Goal: Complete application form

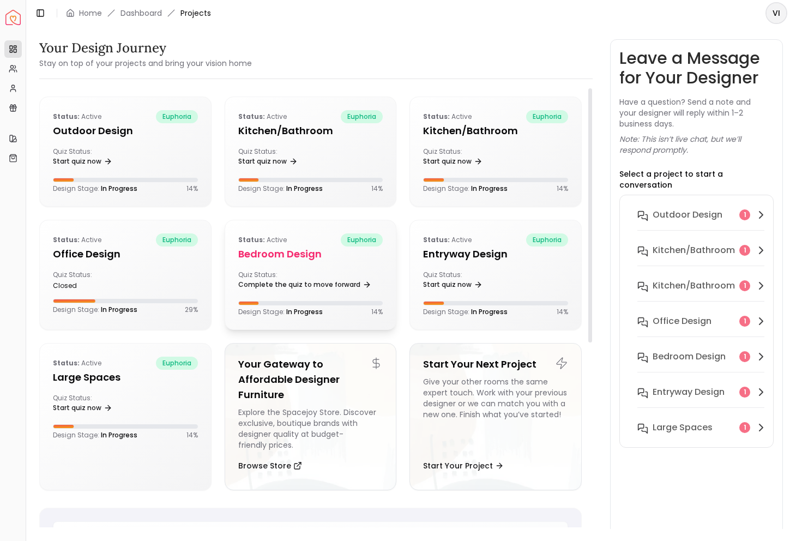
click at [284, 251] on h5 "Bedroom design" at bounding box center [310, 253] width 145 height 15
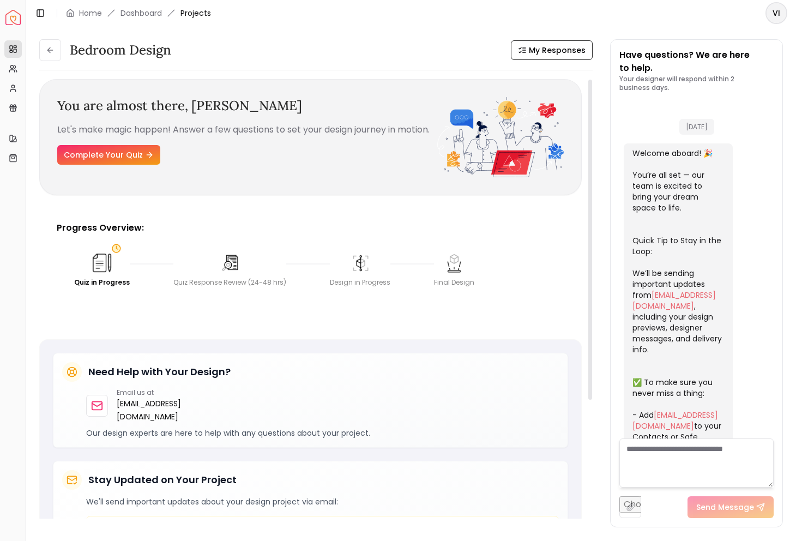
scroll to position [306, 0]
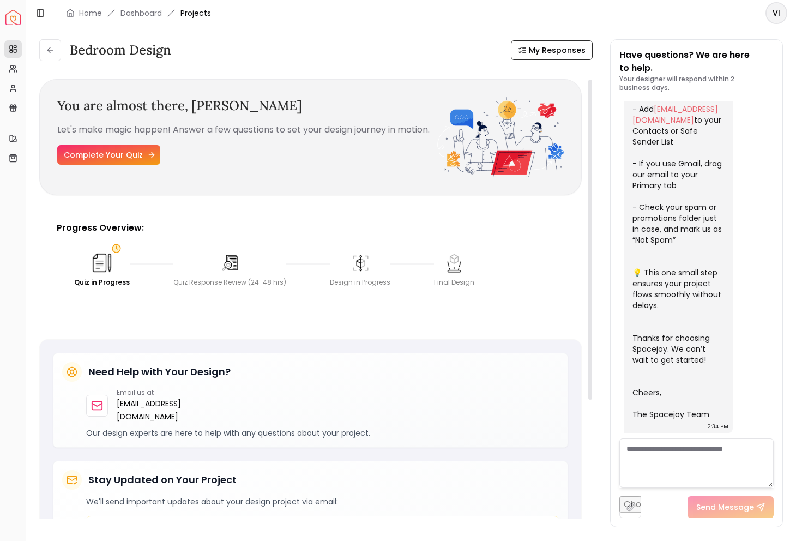
click at [107, 165] on link "Complete Your Quiz" at bounding box center [108, 155] width 103 height 20
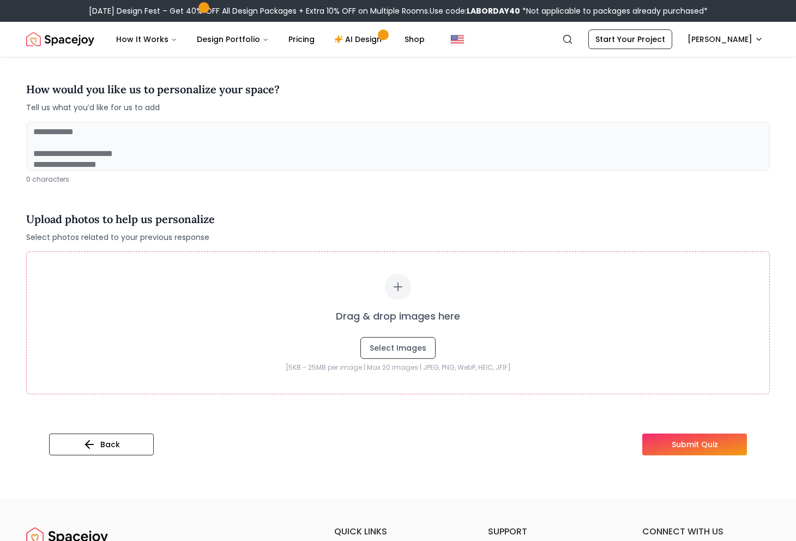
scroll to position [113, 0]
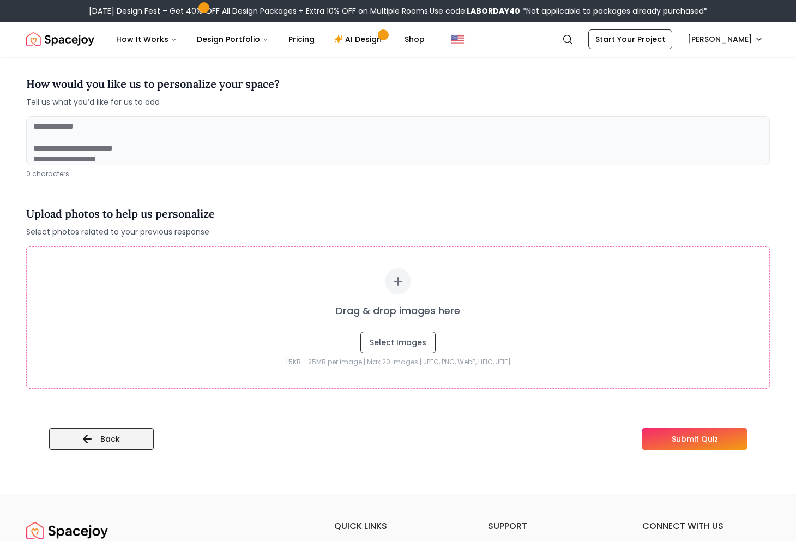
click at [89, 442] on icon at bounding box center [87, 438] width 13 height 13
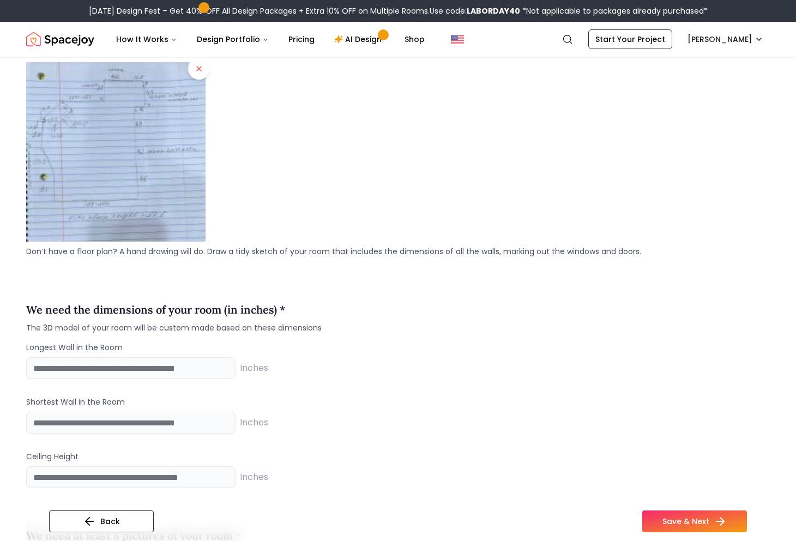
scroll to position [920, 0]
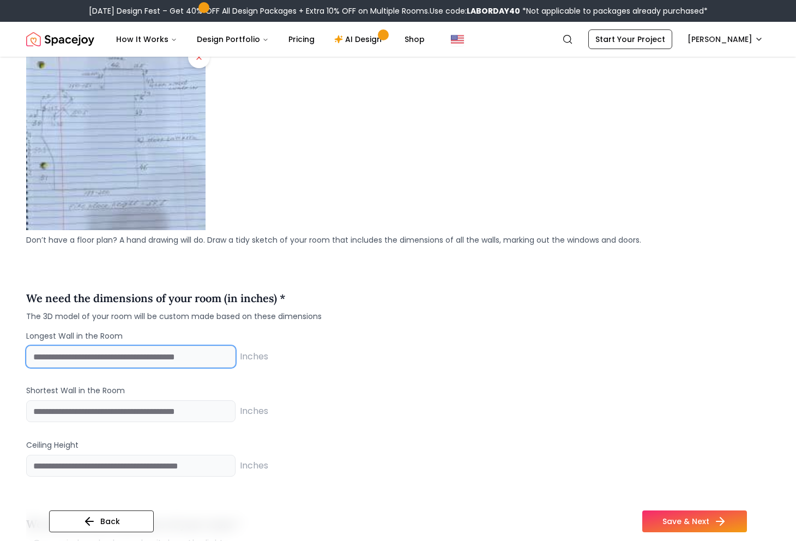
click at [137, 349] on input "number" at bounding box center [130, 357] width 209 height 22
type input "***"
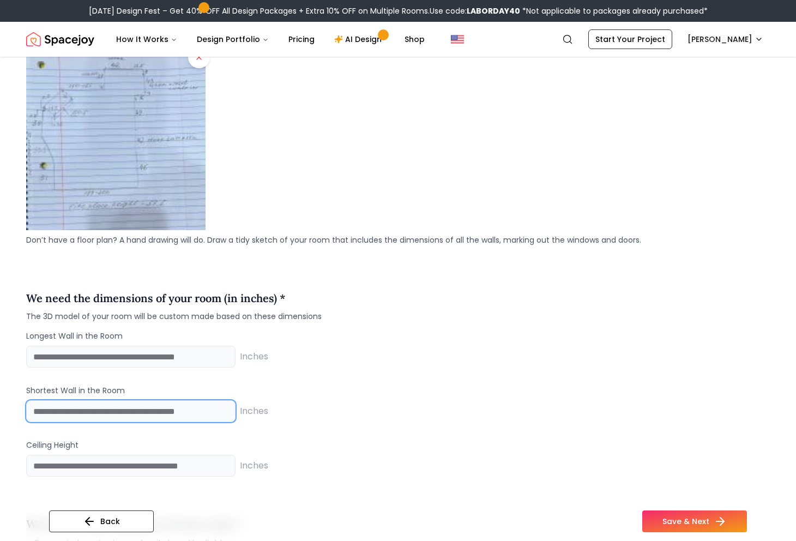
click at [117, 406] on input "number" at bounding box center [130, 411] width 209 height 22
type input "****"
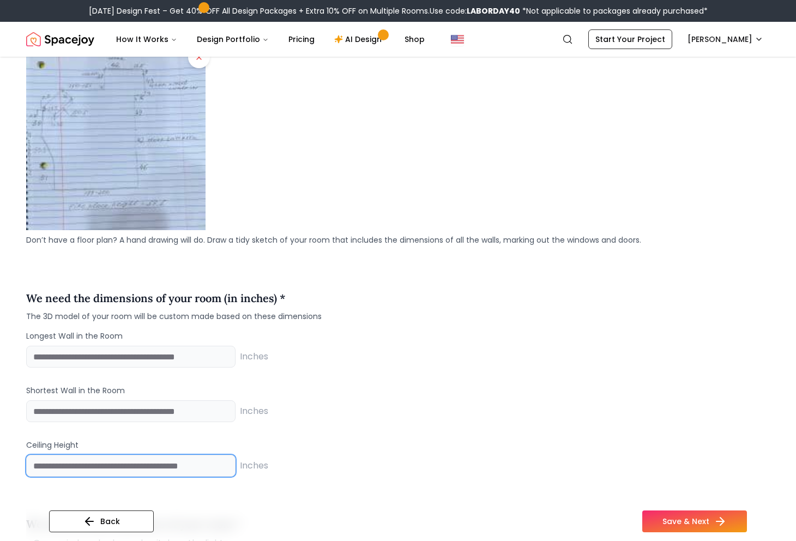
click at [162, 464] on input "number" at bounding box center [130, 466] width 209 height 22
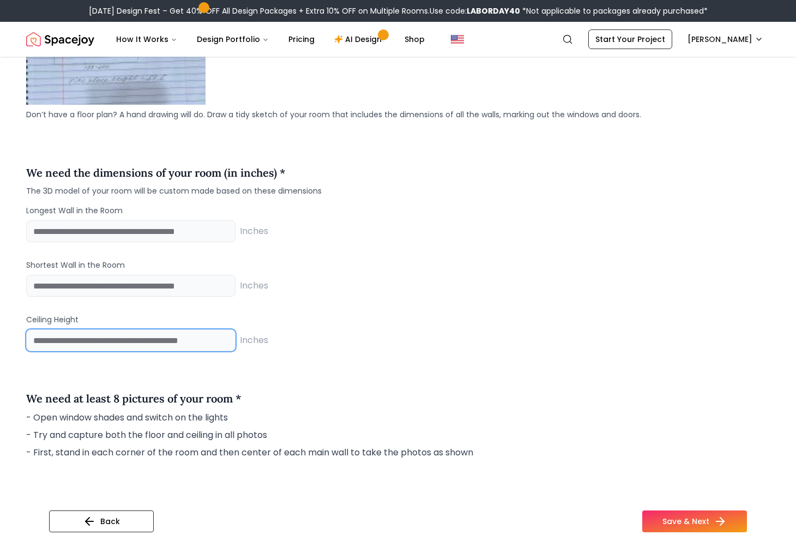
scroll to position [1052, 0]
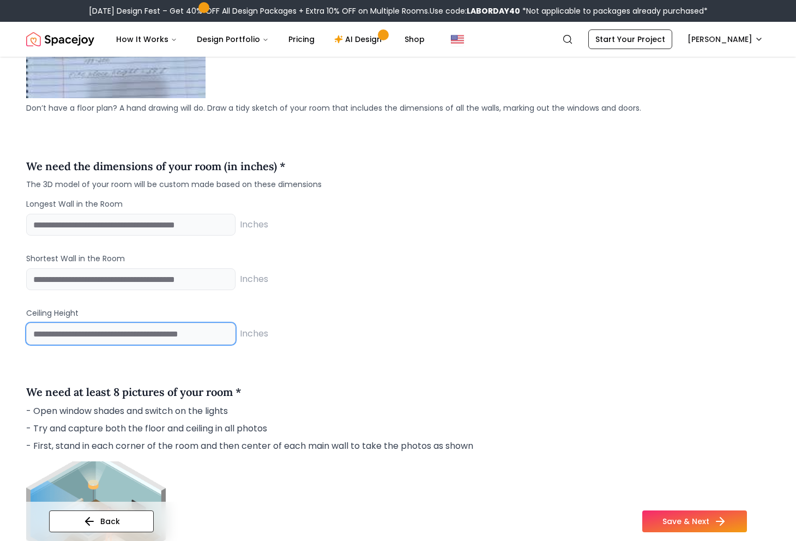
type input "***"
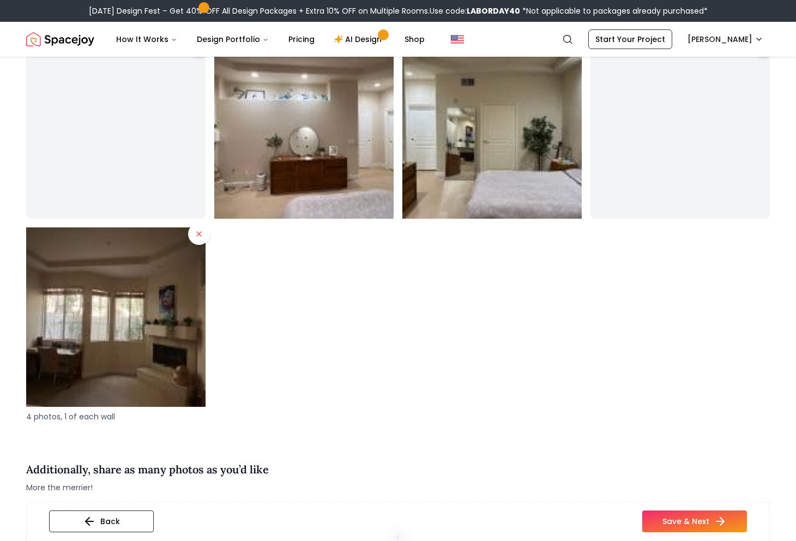
scroll to position [2356, 0]
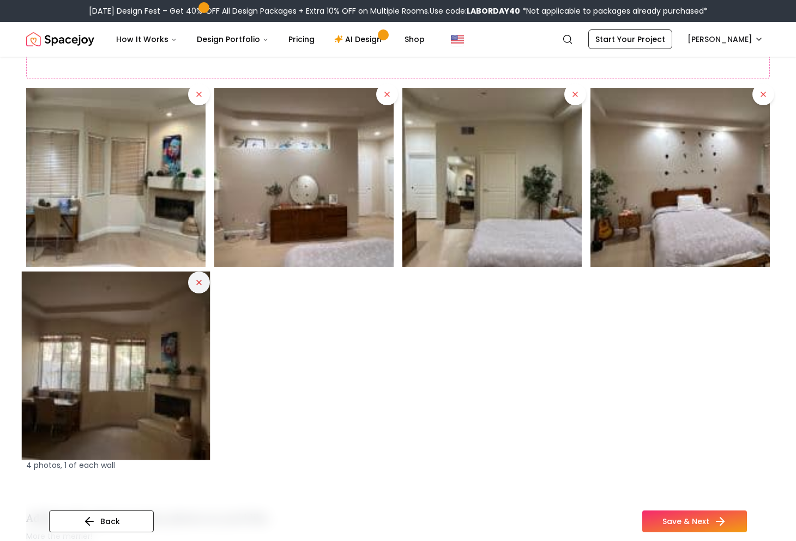
click at [199, 284] on icon at bounding box center [199, 282] width 9 height 9
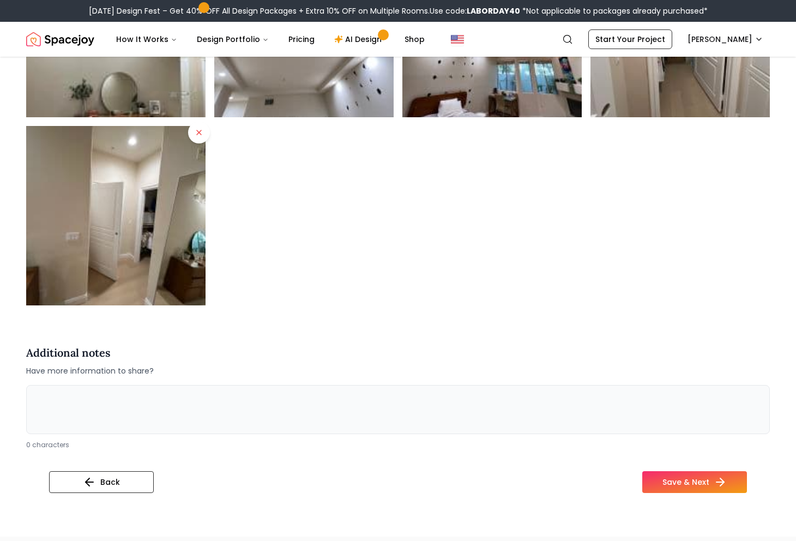
scroll to position [3121, 0]
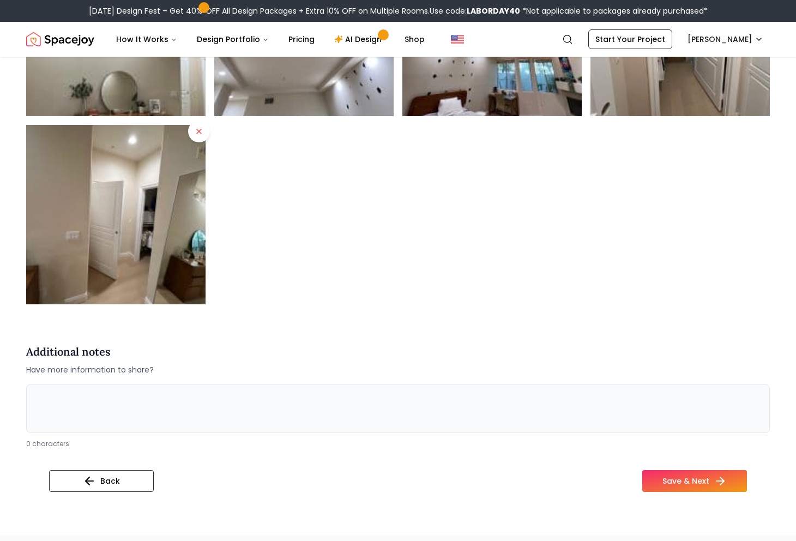
click at [290, 399] on textarea at bounding box center [398, 408] width 744 height 49
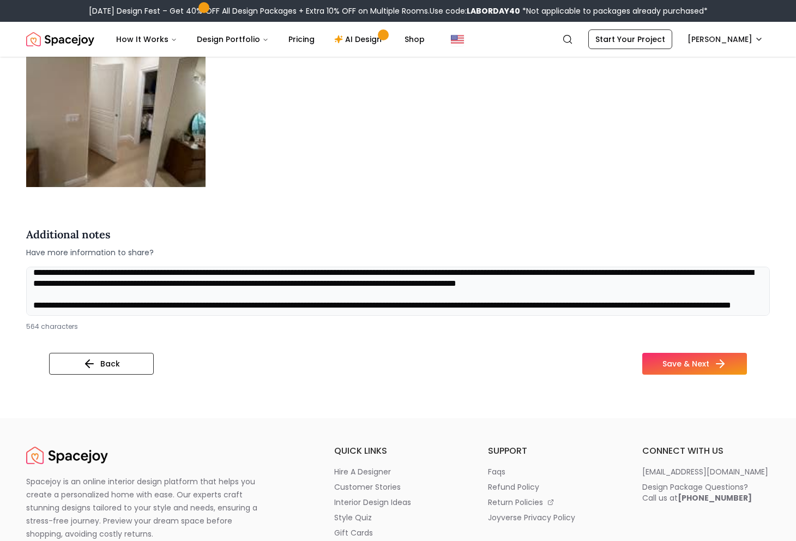
scroll to position [15, 0]
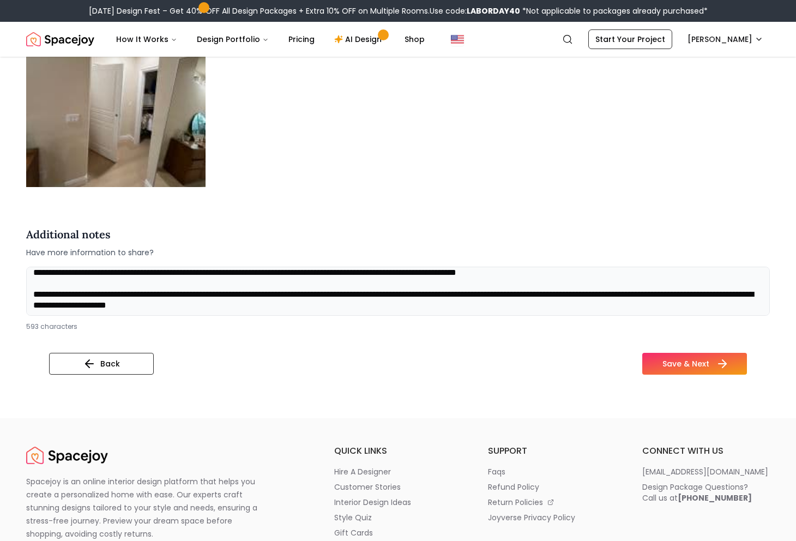
type textarea "**********"
click at [678, 360] on button "Save & Next" at bounding box center [694, 364] width 105 height 22
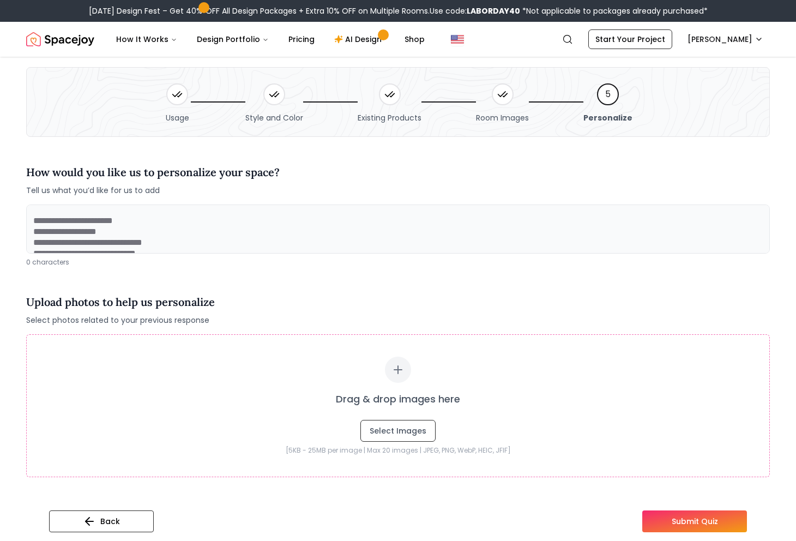
scroll to position [26, 0]
click at [198, 226] on textarea at bounding box center [398, 228] width 744 height 49
click at [192, 237] on textarea at bounding box center [398, 228] width 744 height 49
type textarea "**********"
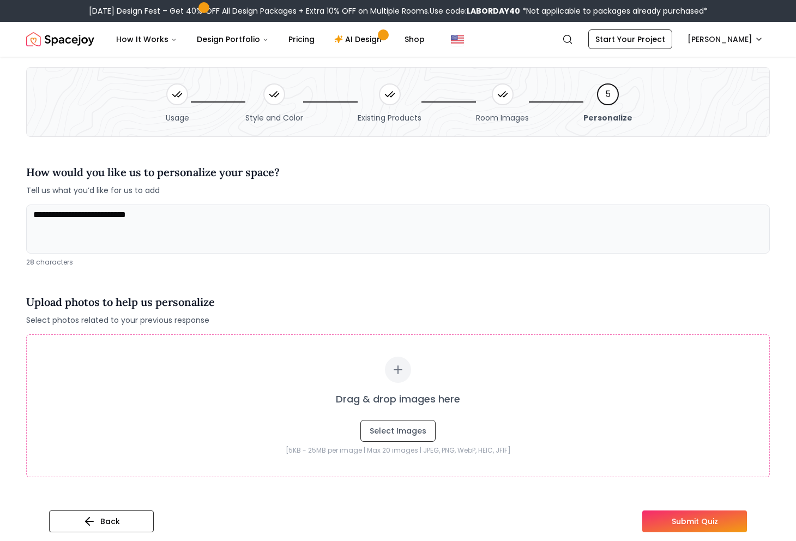
click at [278, 294] on div "Upload photos to help us personalize Select photos related to your previous res…" at bounding box center [398, 310] width 744 height 32
click at [198, 232] on textarea "**********" at bounding box center [398, 228] width 744 height 49
click at [211, 217] on textarea "**********" at bounding box center [398, 228] width 744 height 49
click at [226, 321] on div "Upload photos to help us personalize Select photos related to your previous res…" at bounding box center [398, 310] width 744 height 32
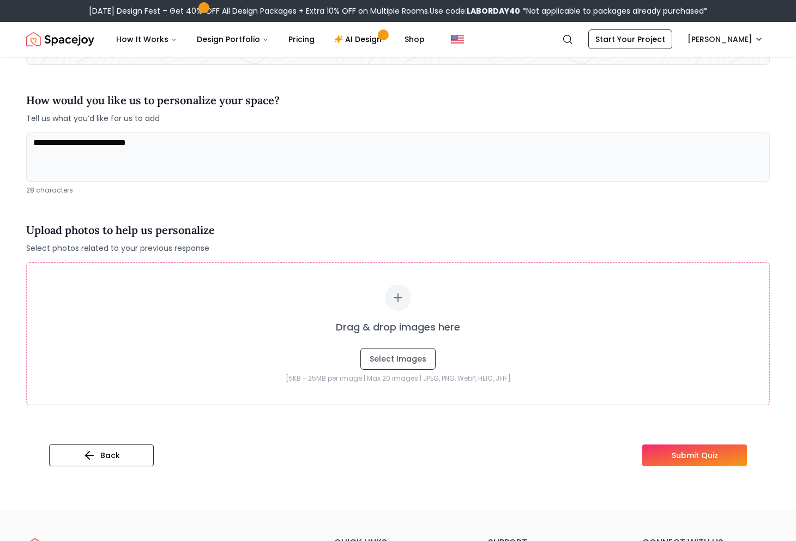
scroll to position [100, 0]
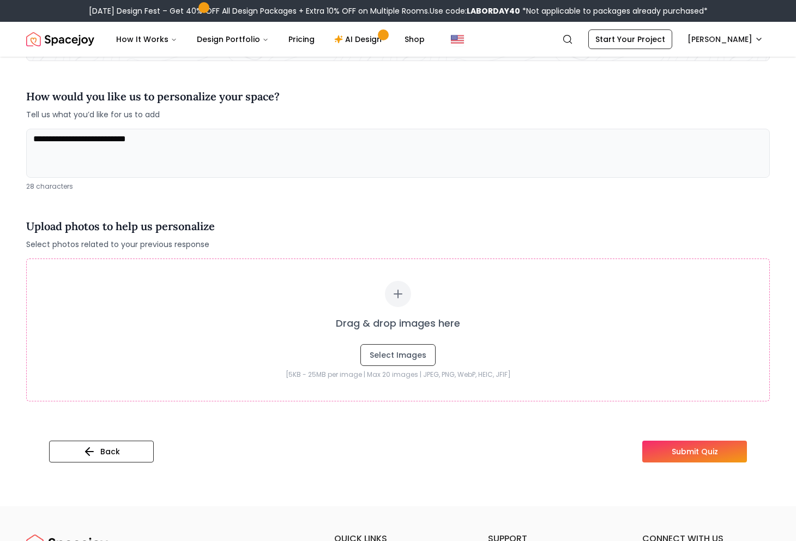
click at [135, 223] on h4 "Upload photos to help us personalize" at bounding box center [120, 226] width 189 height 16
click at [190, 225] on h4 "Upload photos to help us personalize" at bounding box center [120, 226] width 189 height 16
click at [237, 221] on div "Upload photos to help us personalize Select photos related to your previous res…" at bounding box center [398, 234] width 744 height 32
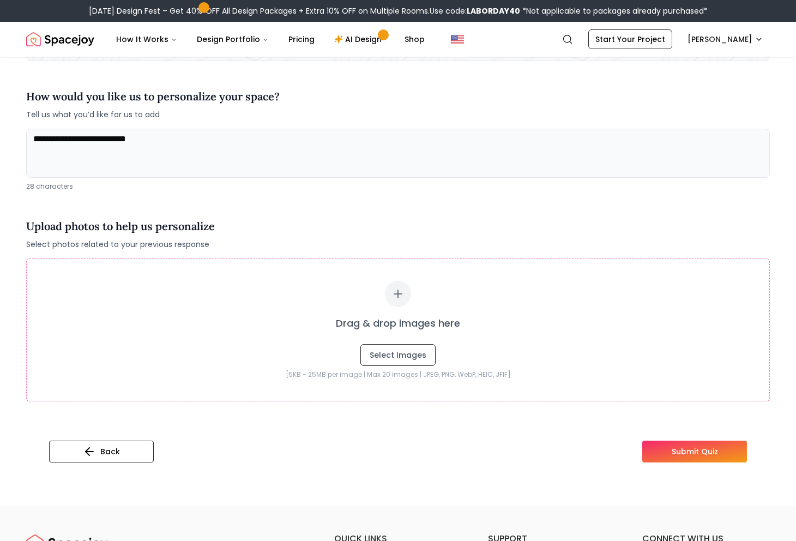
click at [237, 221] on div "Upload photos to help us personalize Select photos related to your previous res…" at bounding box center [398, 234] width 744 height 32
click at [261, 223] on div "Upload photos to help us personalize Select photos related to your previous res…" at bounding box center [398, 234] width 744 height 32
click at [228, 146] on textarea "**********" at bounding box center [398, 153] width 744 height 49
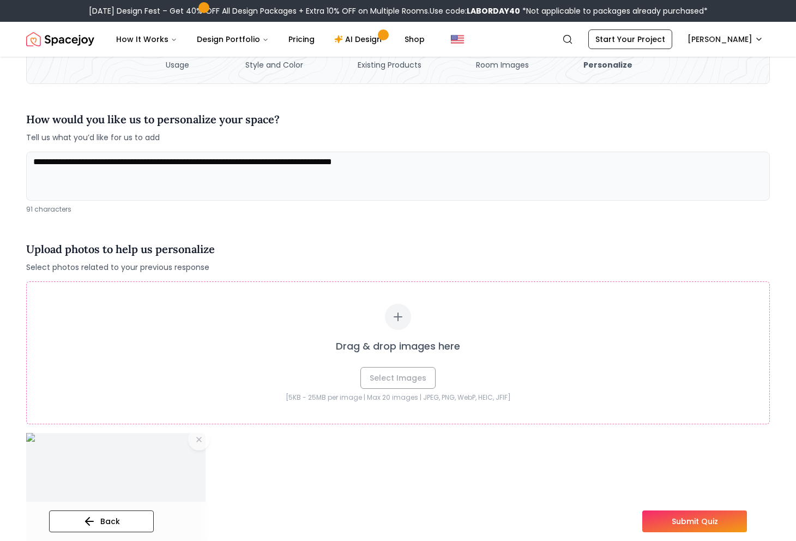
scroll to position [75, 0]
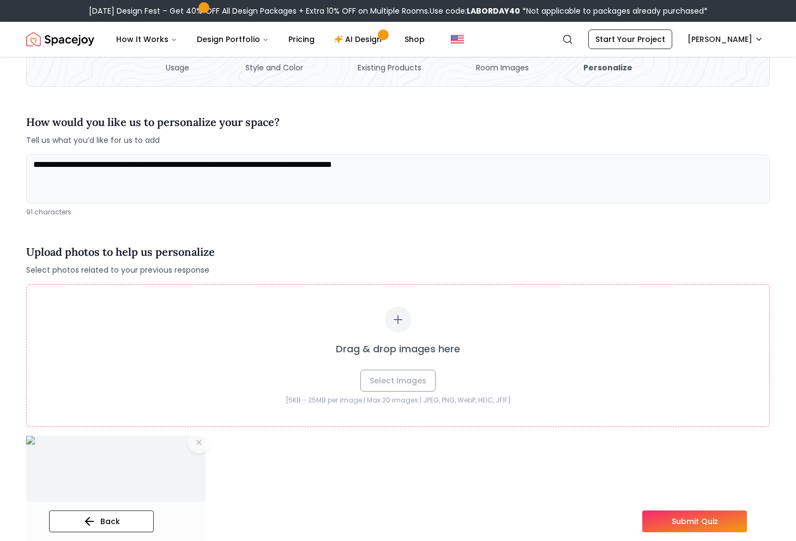
click at [143, 174] on textarea "**********" at bounding box center [398, 178] width 744 height 49
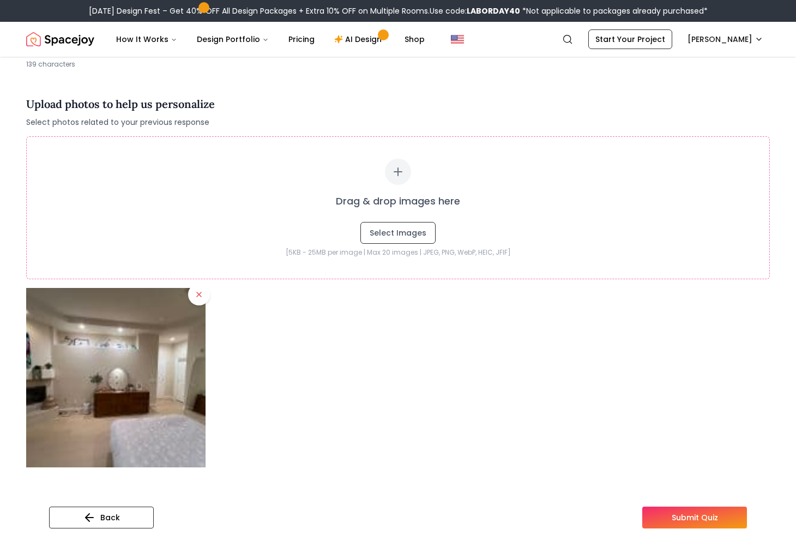
scroll to position [226, 0]
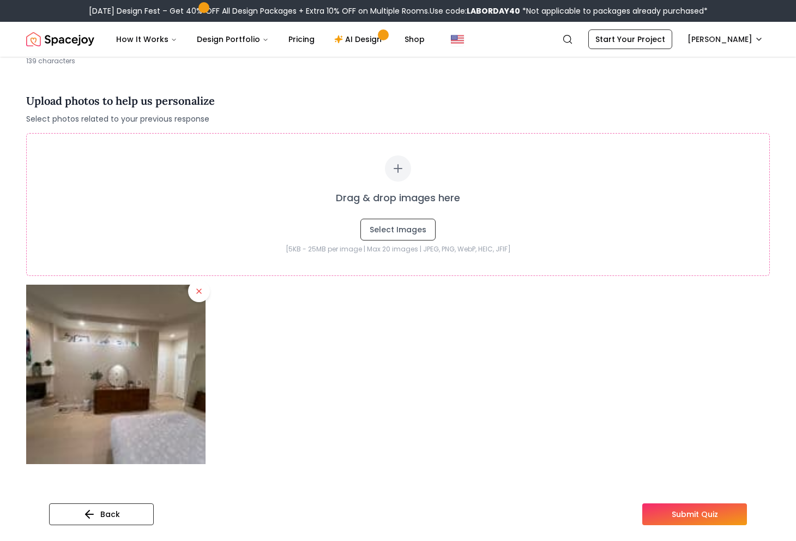
type textarea "**********"
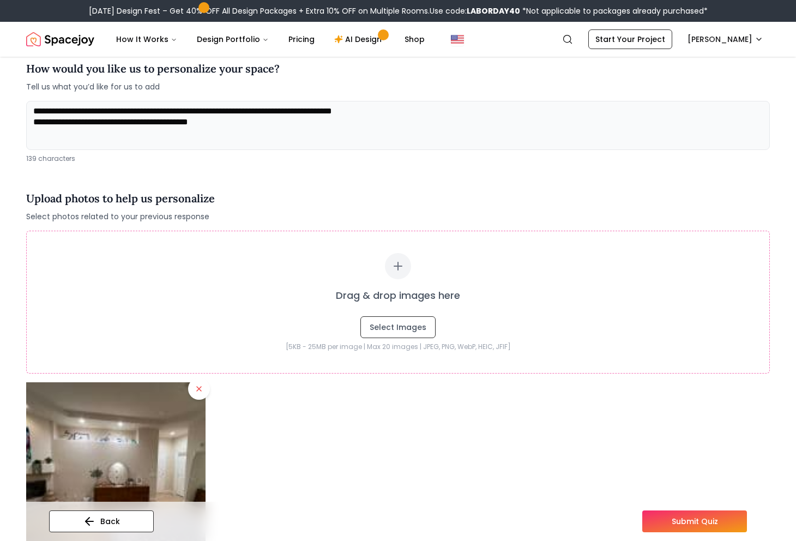
scroll to position [137, 0]
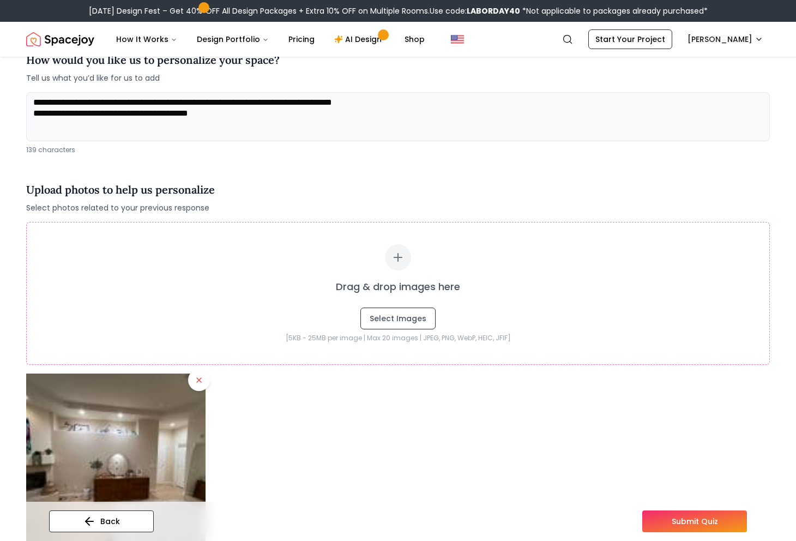
click at [696, 487] on div at bounding box center [398, 462] width 744 height 179
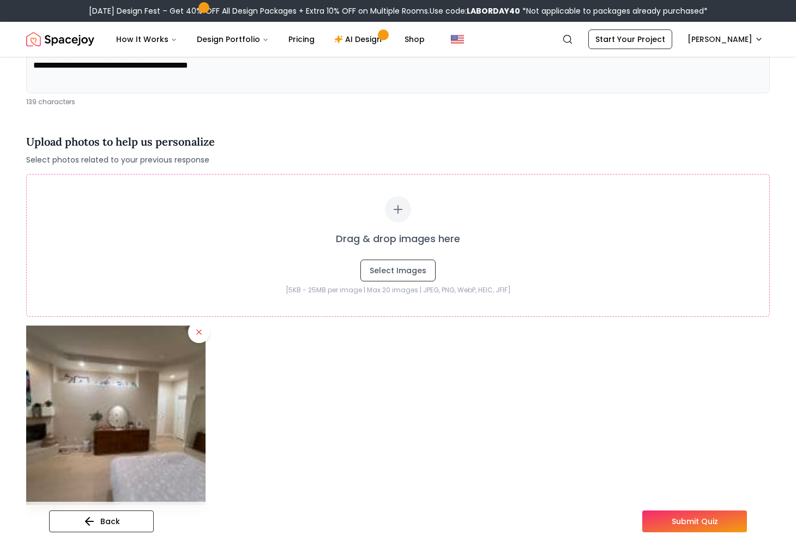
scroll to position [188, 0]
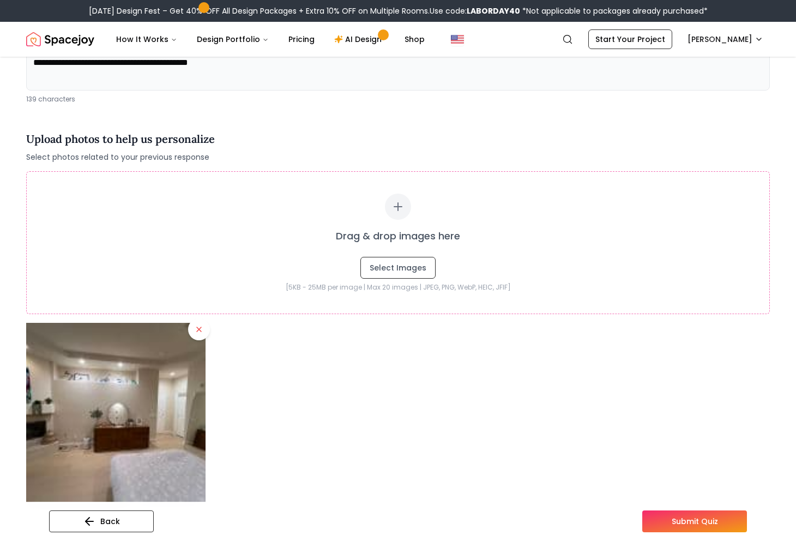
click at [694, 519] on button "Submit Quiz" at bounding box center [694, 521] width 105 height 22
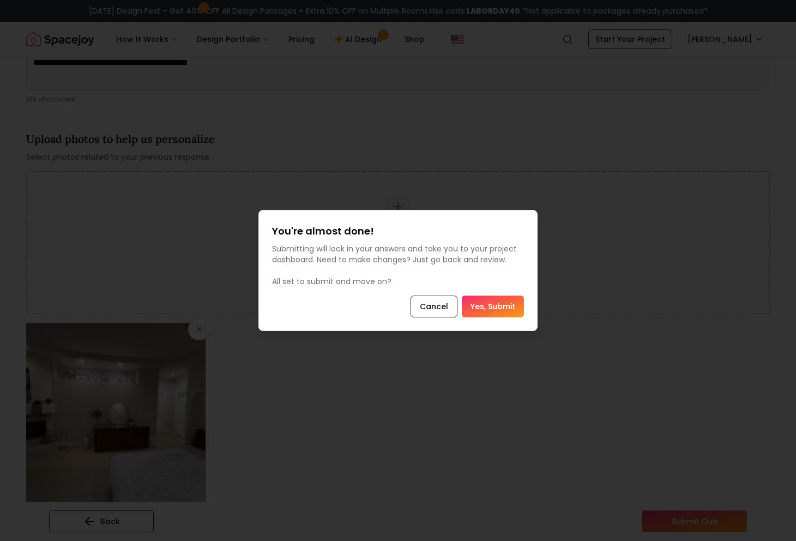
click at [492, 306] on button "Yes, Submit" at bounding box center [493, 307] width 62 height 22
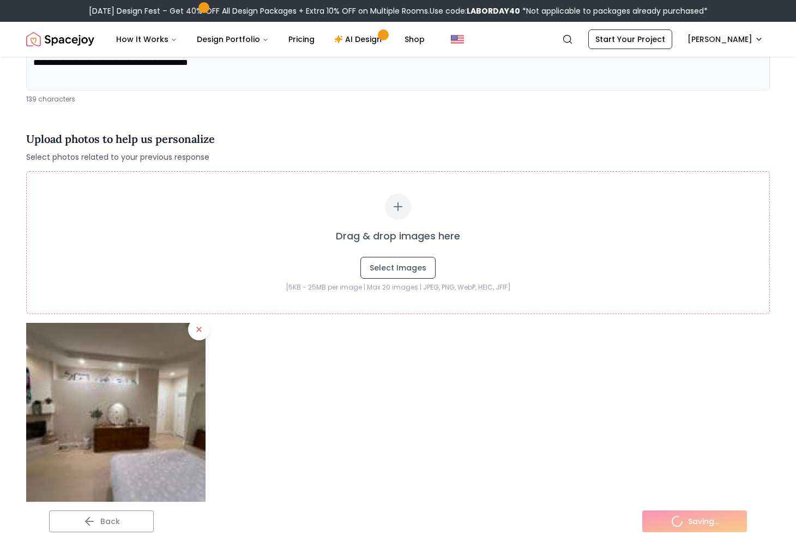
scroll to position [0, 0]
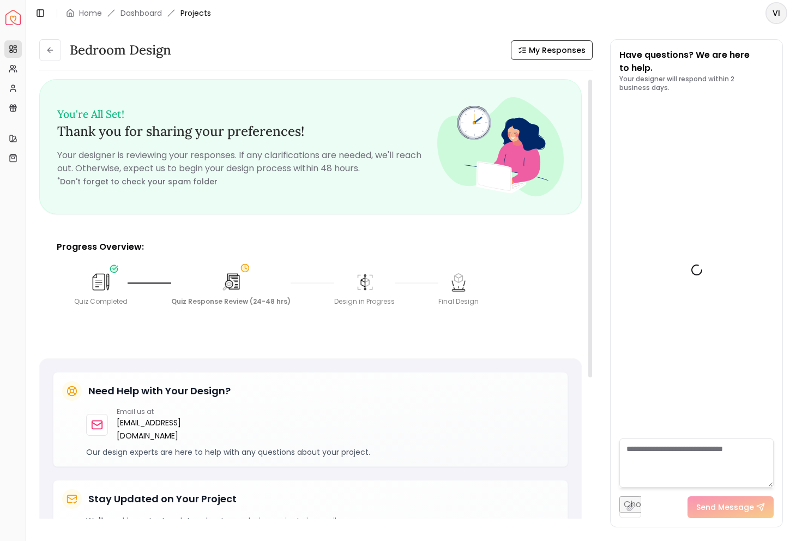
scroll to position [306, 0]
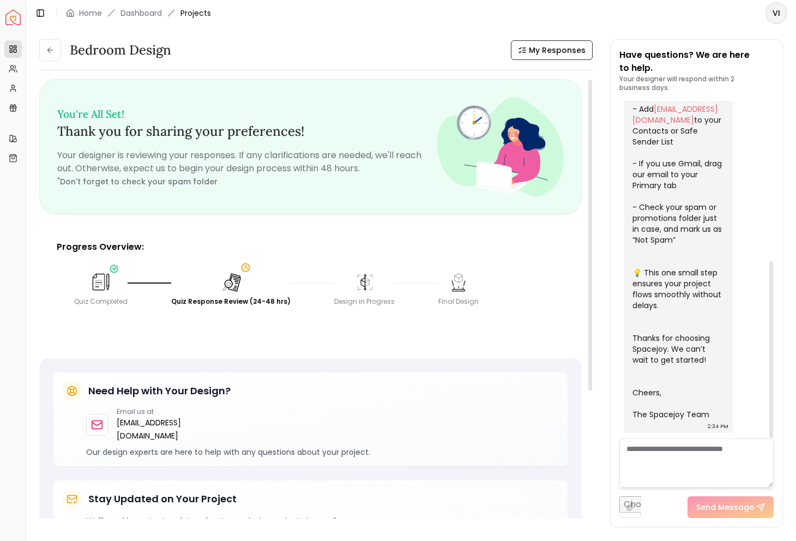
click at [670, 77] on p "Your designer will respond within 2 business days." at bounding box center [696, 83] width 154 height 17
click at [412, 264] on div "Quiz Completed Quiz Response Review (24-48 hrs) Design in Progress Final Design" at bounding box center [310, 288] width 490 height 52
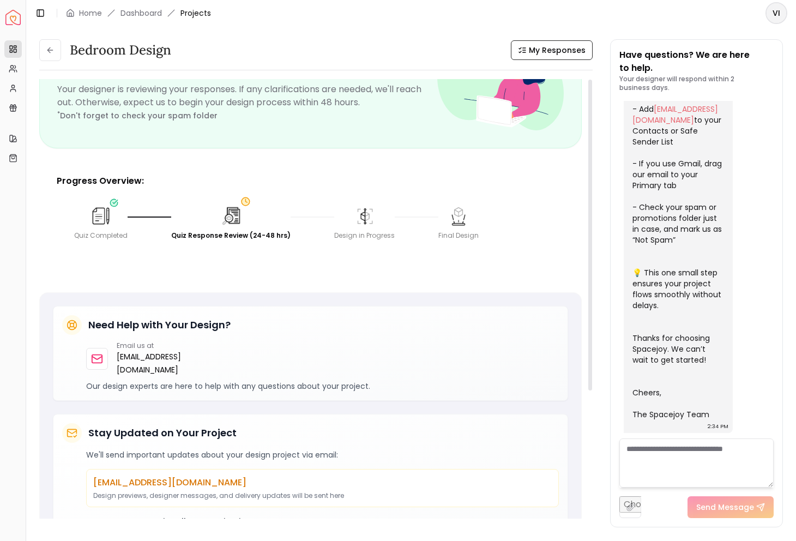
scroll to position [0, 0]
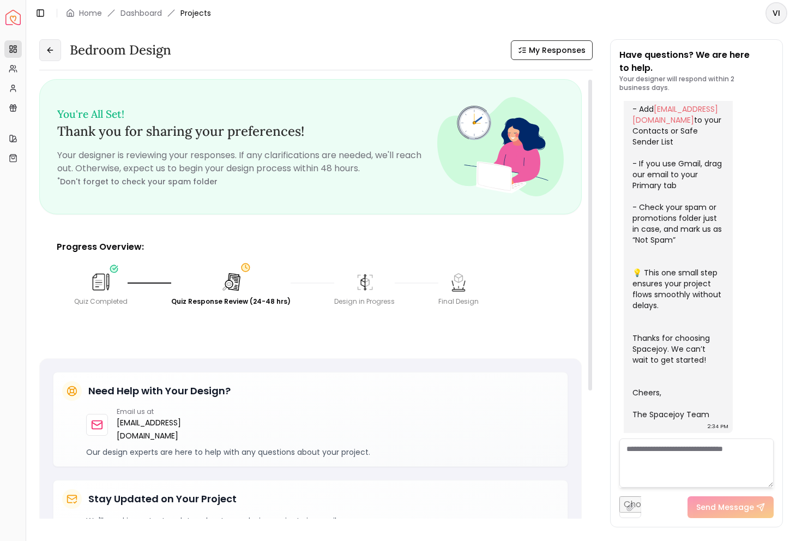
click at [53, 53] on icon at bounding box center [50, 50] width 9 height 9
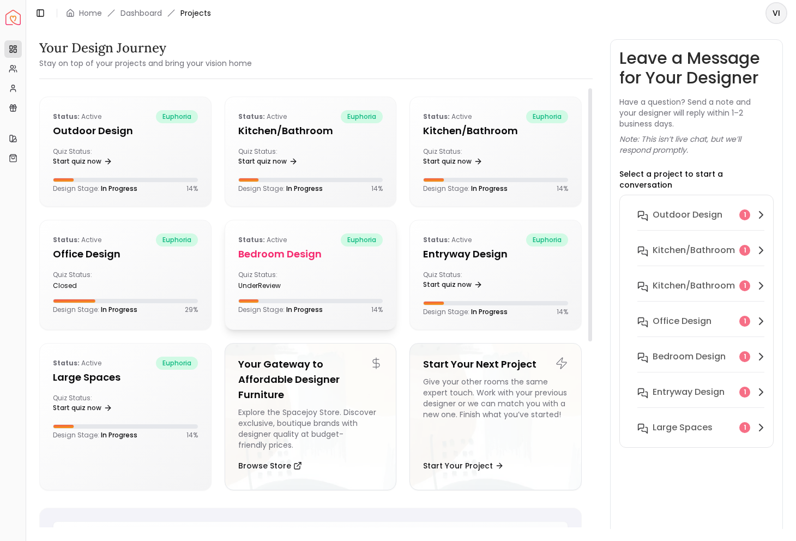
click at [284, 251] on h5 "Bedroom design" at bounding box center [310, 253] width 145 height 15
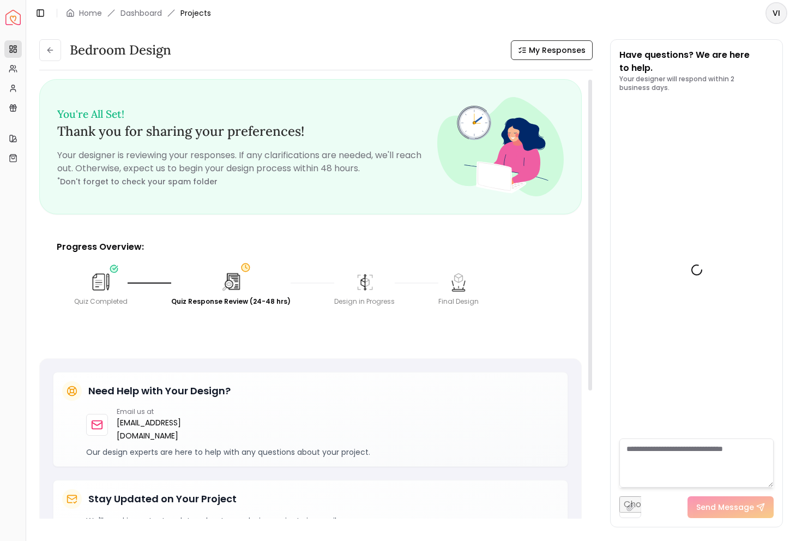
scroll to position [306, 0]
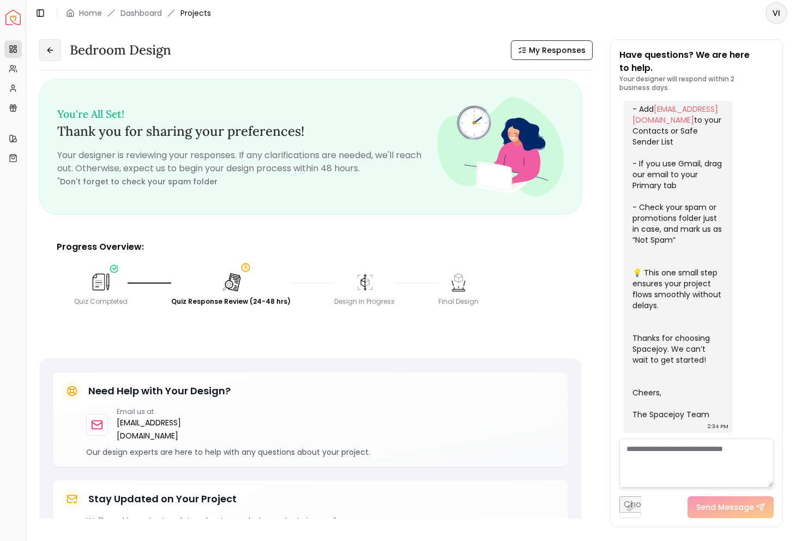
click at [52, 51] on icon at bounding box center [50, 50] width 9 height 9
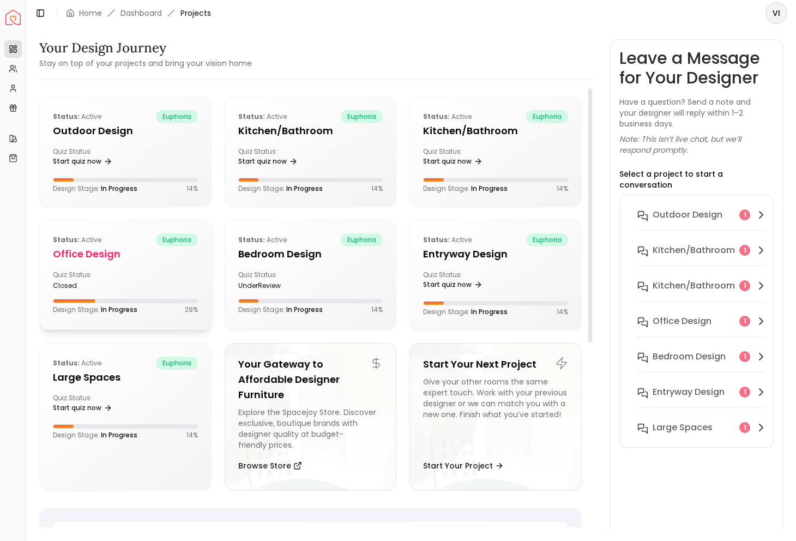
click at [110, 252] on h5 "Office design" at bounding box center [125, 253] width 145 height 15
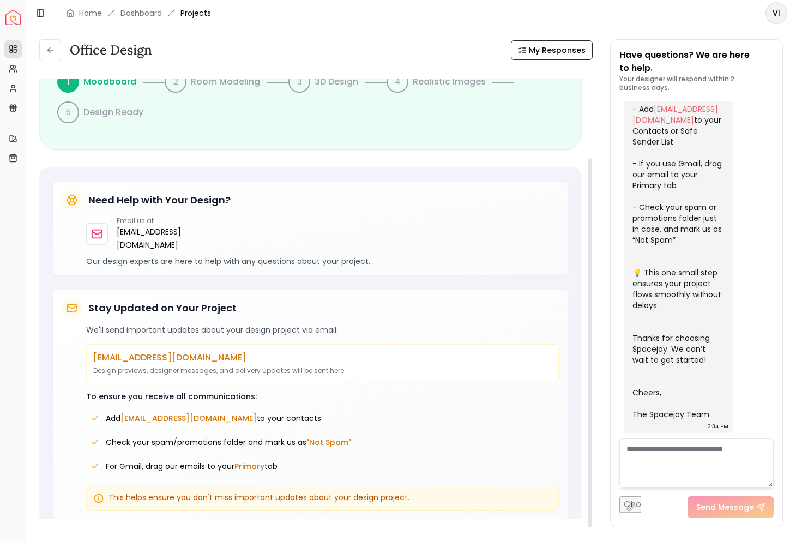
scroll to position [94, 0]
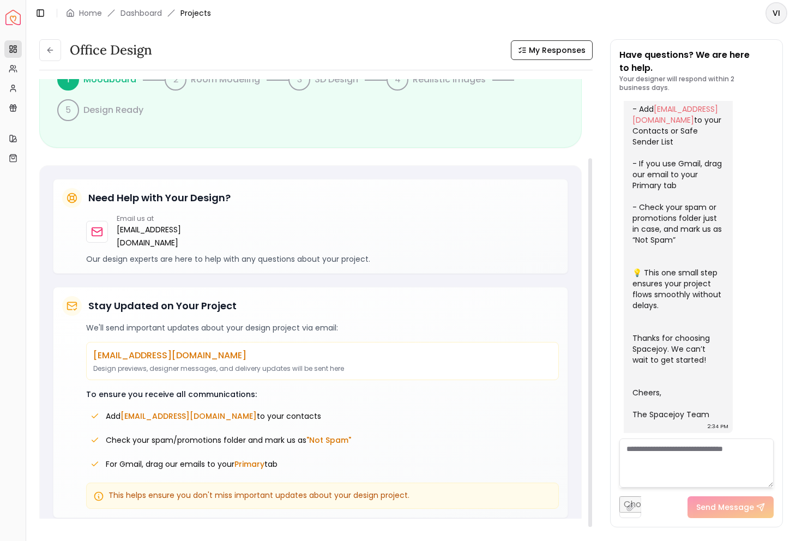
click at [241, 490] on span "This helps ensure you don't miss important updates about your design project." at bounding box center [259, 495] width 301 height 11
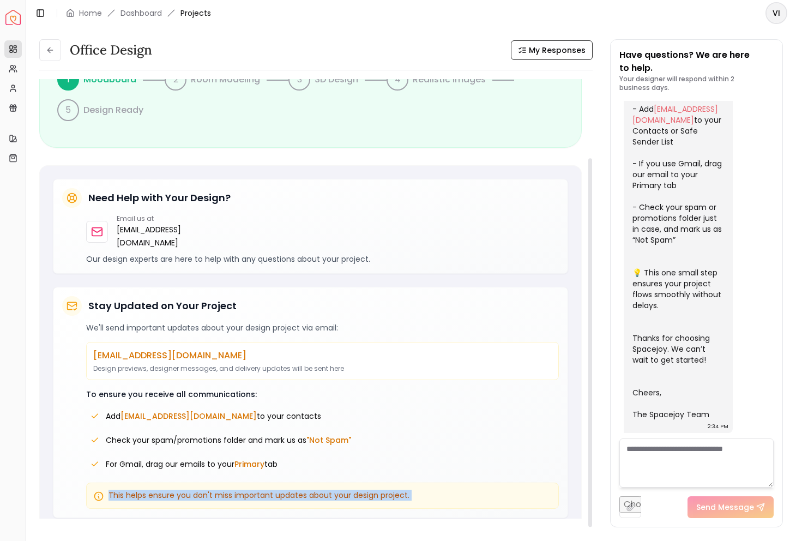
click at [241, 490] on span "This helps ensure you don't miss important updates about your design project." at bounding box center [259, 495] width 301 height 11
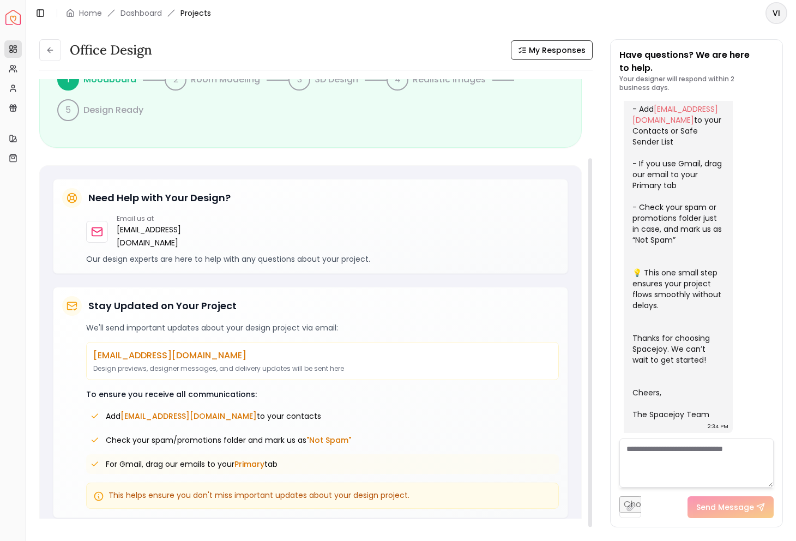
click at [213, 459] on span "For Gmail, drag our emails to your Primary tab" at bounding box center [192, 464] width 172 height 11
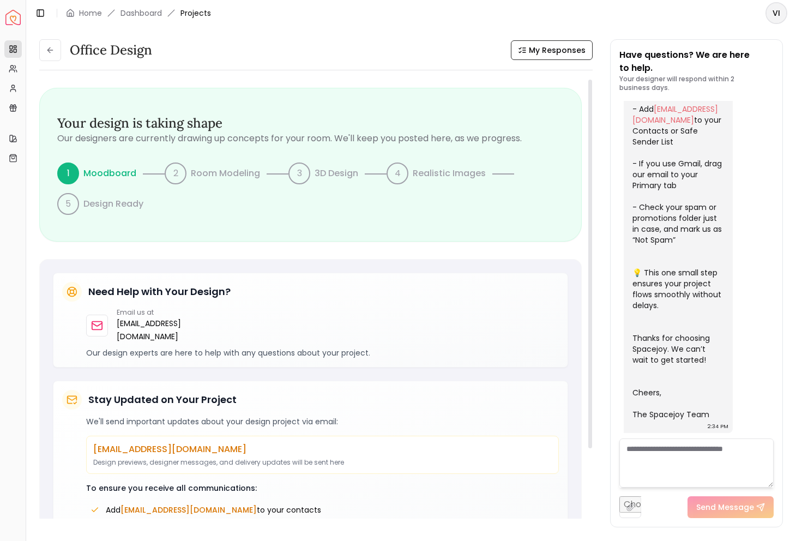
click at [70, 177] on div "1" at bounding box center [68, 173] width 22 height 22
click at [97, 174] on p "Moodboard" at bounding box center [109, 173] width 53 height 13
click at [210, 184] on div "1 Moodboard 2 Room Modeling 3 3D Design 4 Realistic Images 5 Design Ready" at bounding box center [310, 188] width 507 height 52
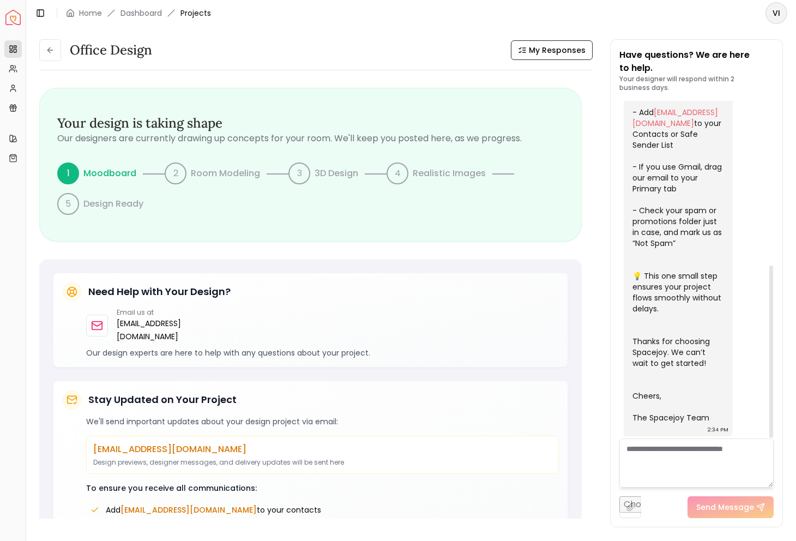
scroll to position [321, 0]
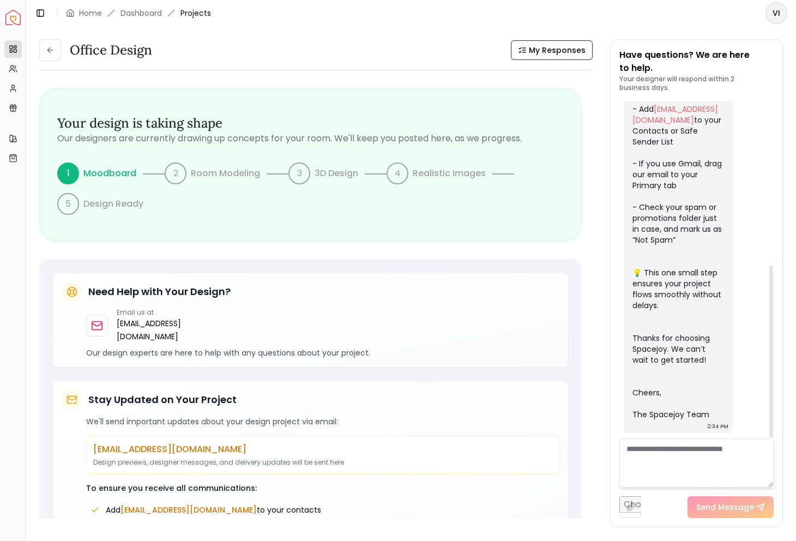
click at [654, 447] on textarea at bounding box center [696, 462] width 154 height 49
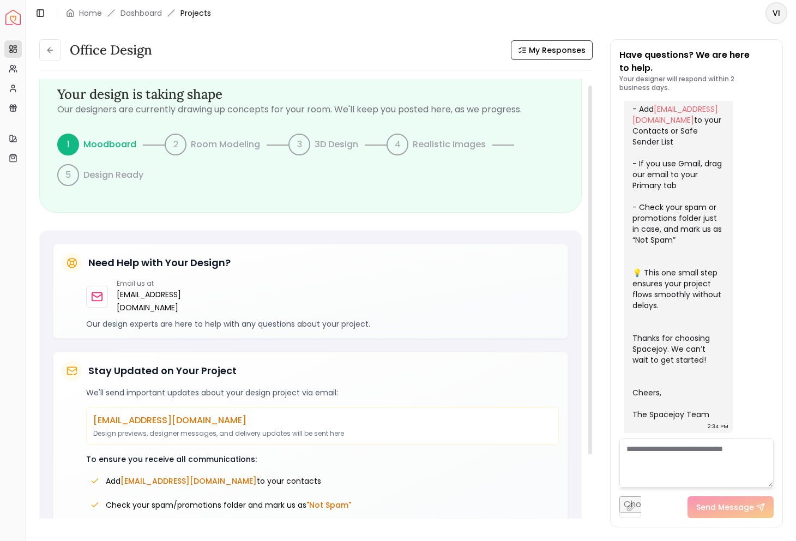
scroll to position [0, 0]
